Goal: Information Seeking & Learning: Learn about a topic

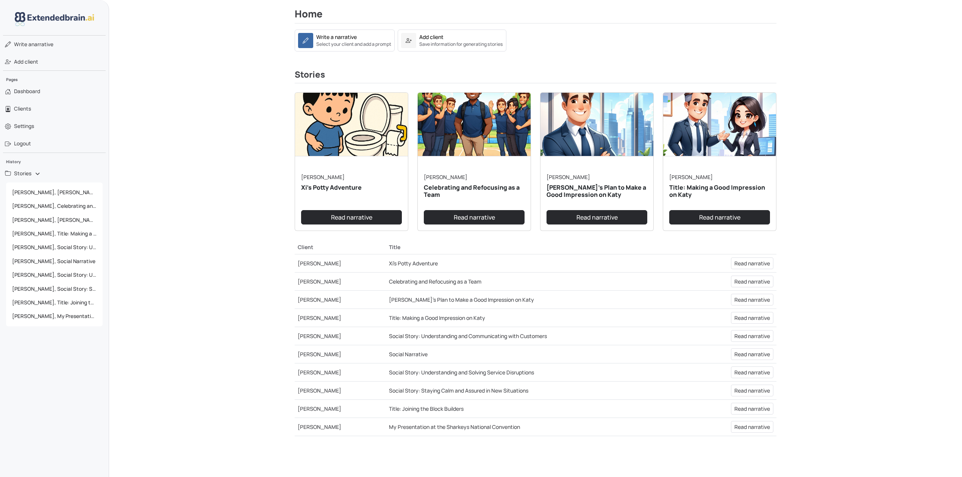
scroll to position [101, 0]
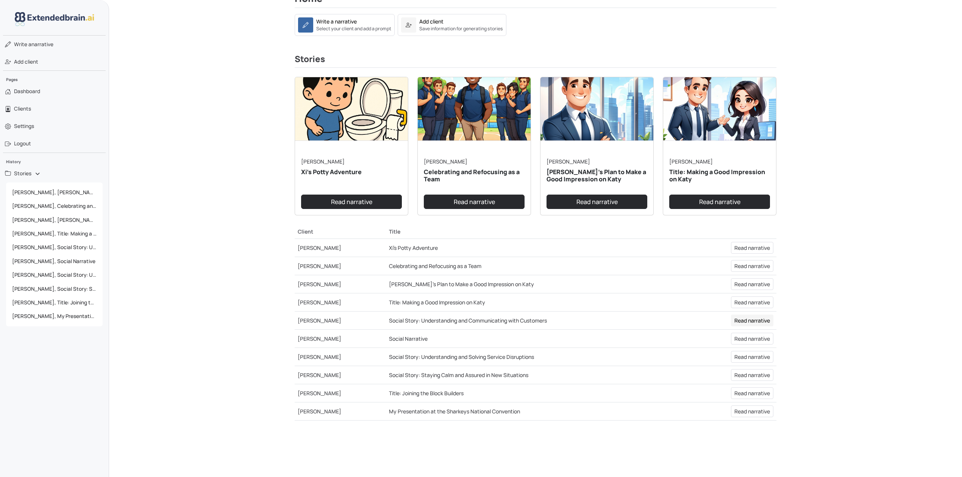
click at [741, 318] on link "Read narrative" at bounding box center [752, 321] width 42 height 12
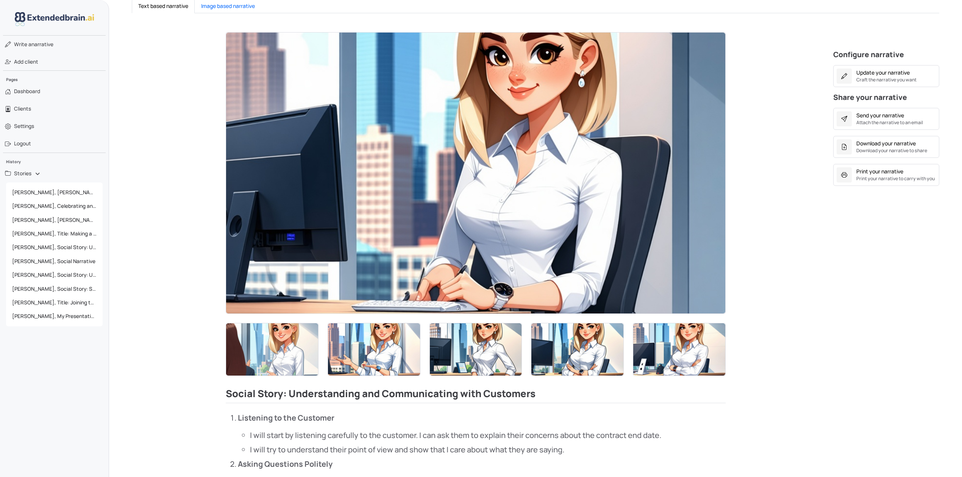
scroll to position [151, 0]
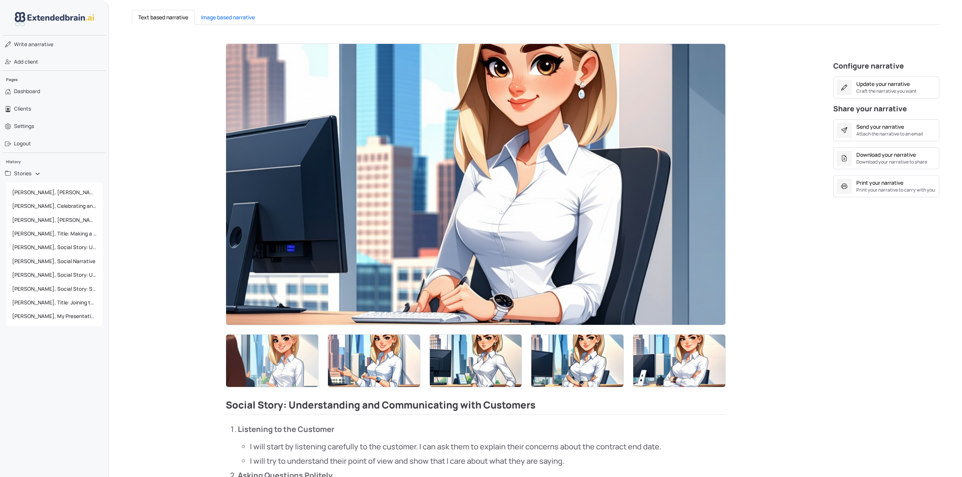
click at [487, 185] on img at bounding box center [475, 184] width 499 height 281
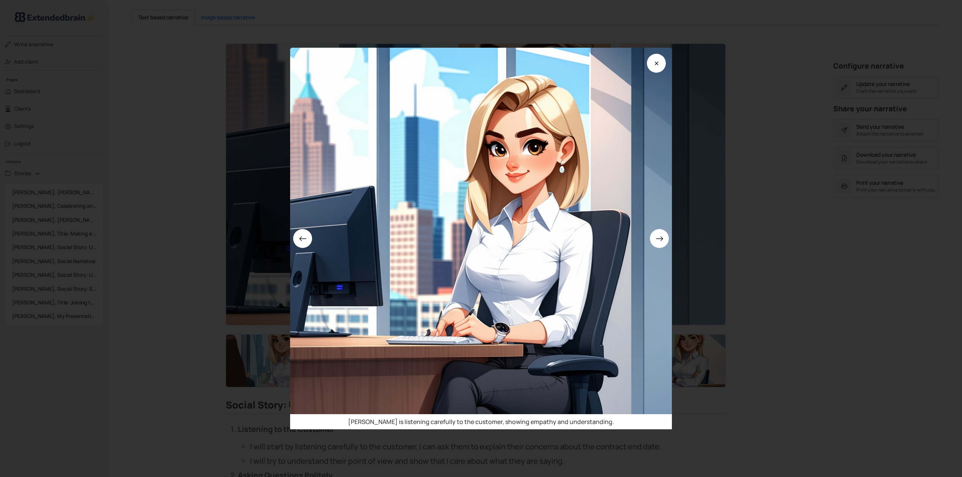
click at [838, 305] on div "[PERSON_NAME] is listening carefully to the customer, showing empathy and under…" at bounding box center [481, 238] width 962 height 477
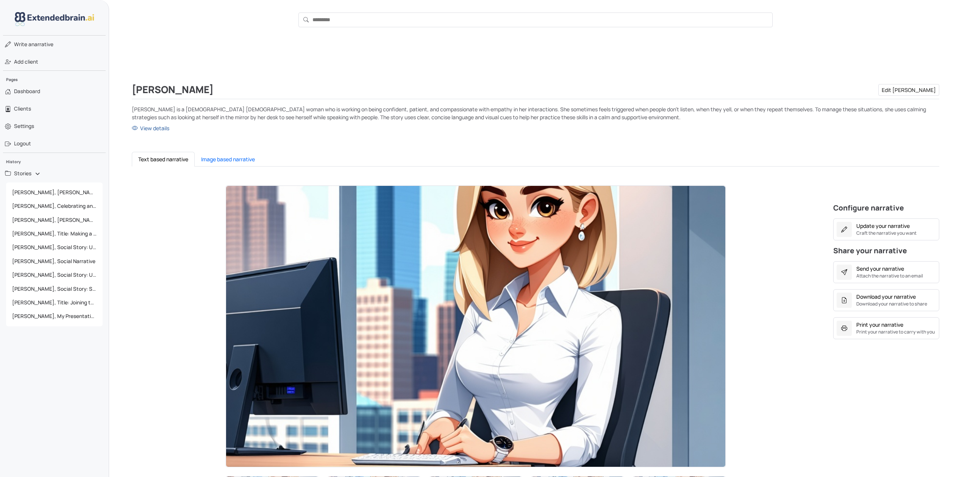
scroll to position [0, 0]
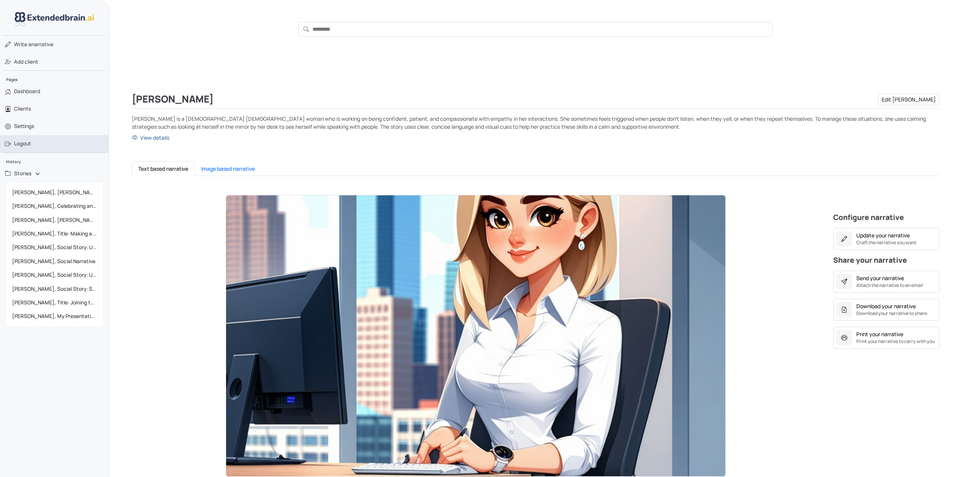
click at [31, 146] on link "Logout" at bounding box center [54, 143] width 109 height 17
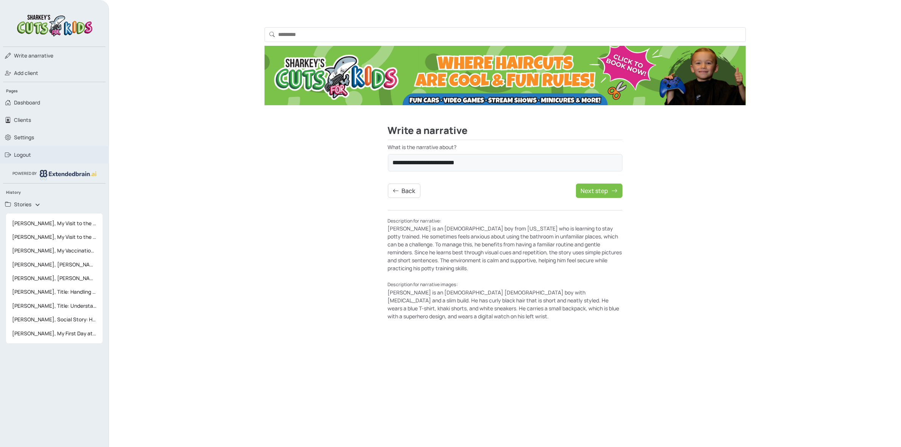
click at [22, 155] on span "Logout" at bounding box center [22, 155] width 17 height 8
